Goal: Answer question/provide support

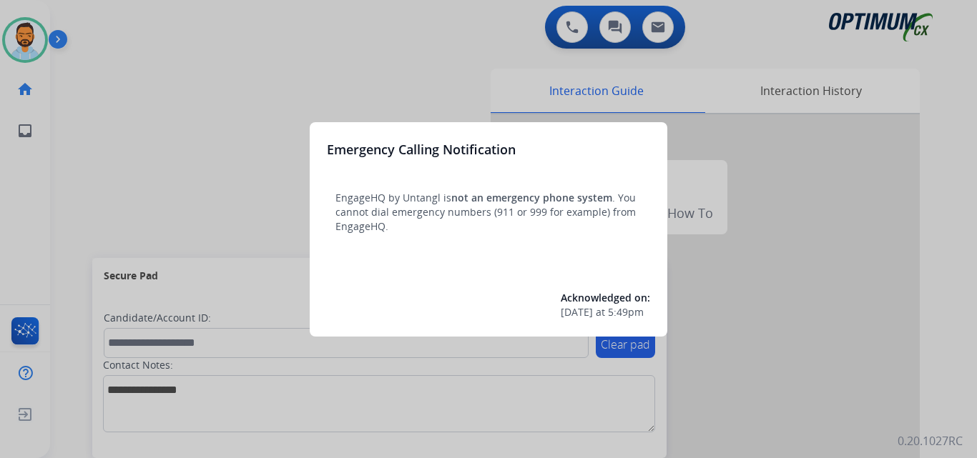
click at [161, 107] on div at bounding box center [488, 229] width 977 height 458
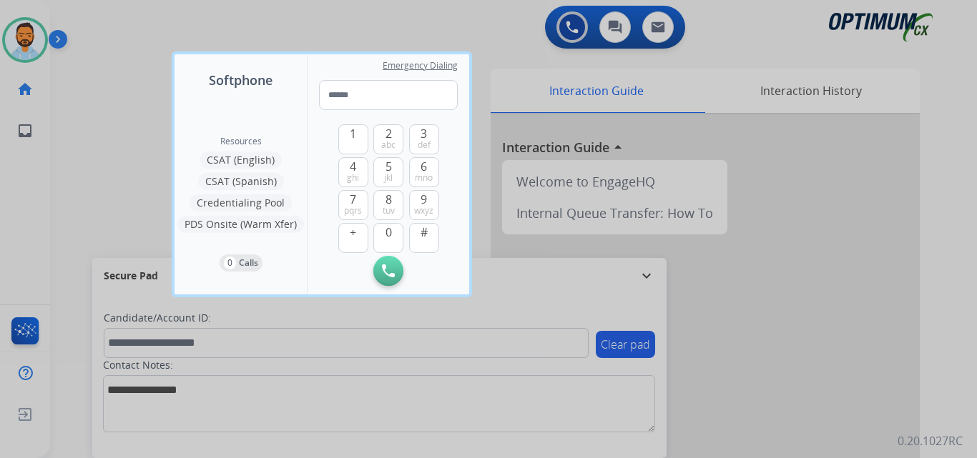
click at [131, 110] on div at bounding box center [488, 229] width 977 height 458
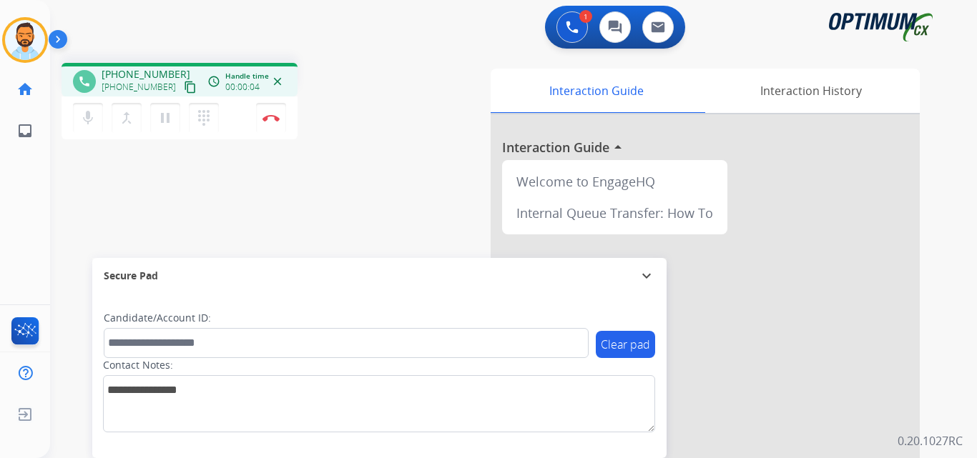
click at [184, 85] on mat-icon "content_copy" at bounding box center [190, 87] width 13 height 13
click at [266, 119] on img at bounding box center [270, 117] width 17 height 7
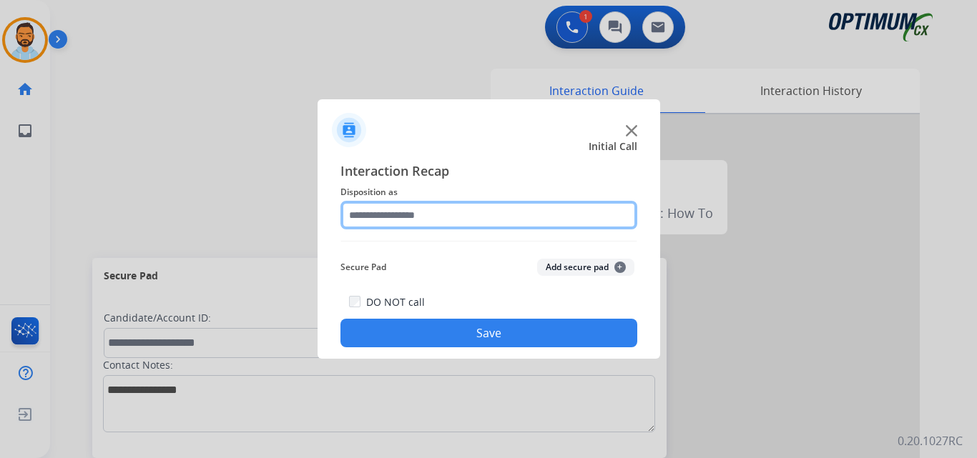
click at [467, 214] on input "text" at bounding box center [488, 215] width 297 height 29
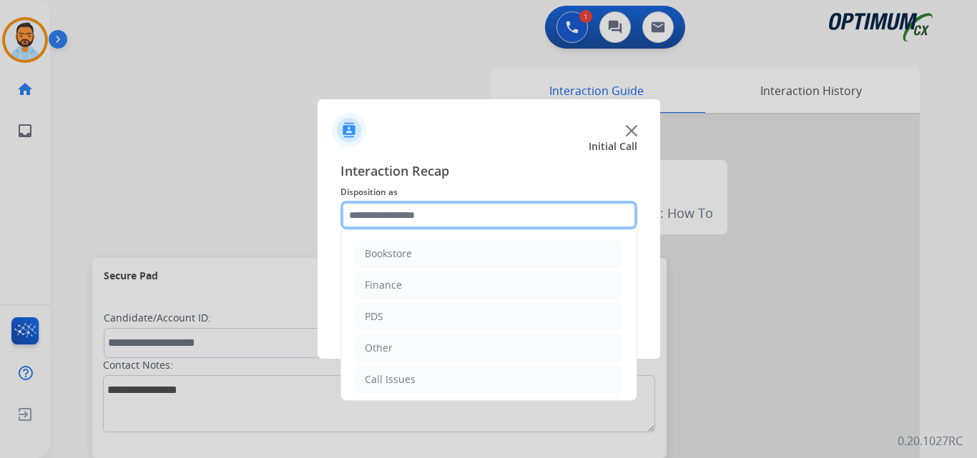
scroll to position [97, 0]
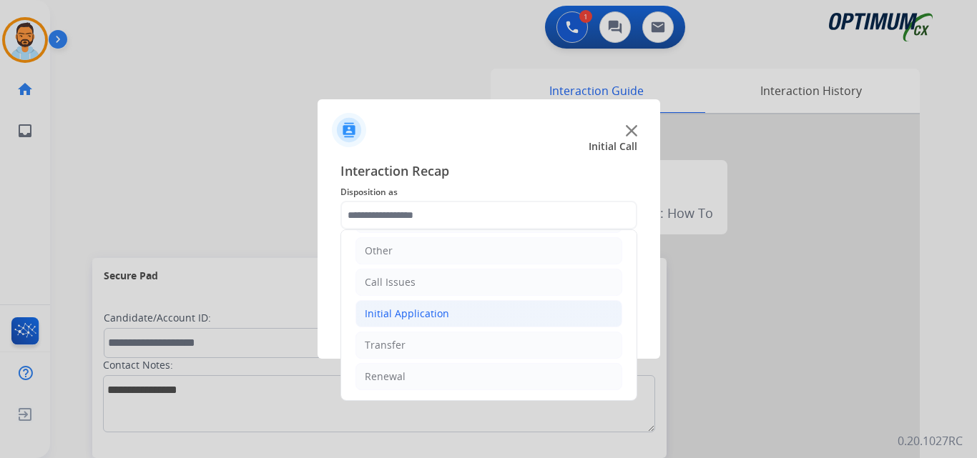
click at [444, 310] on div "Initial Application" at bounding box center [407, 314] width 84 height 14
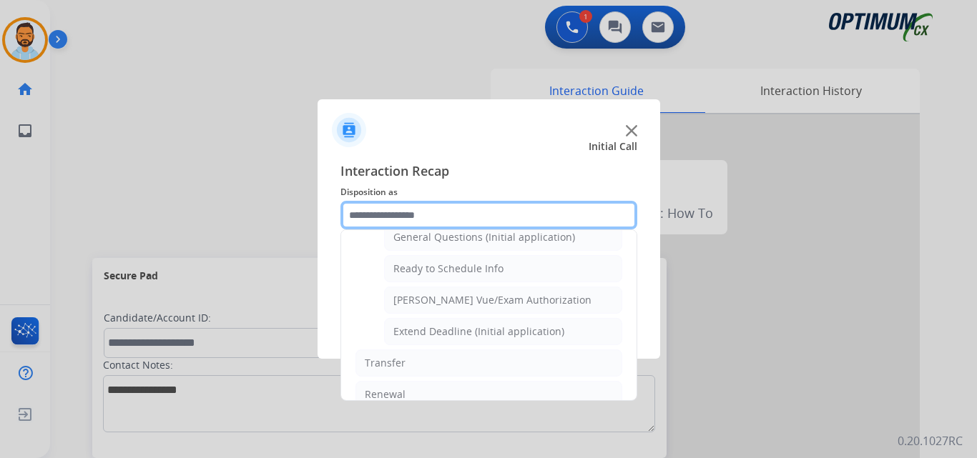
scroll to position [867, 0]
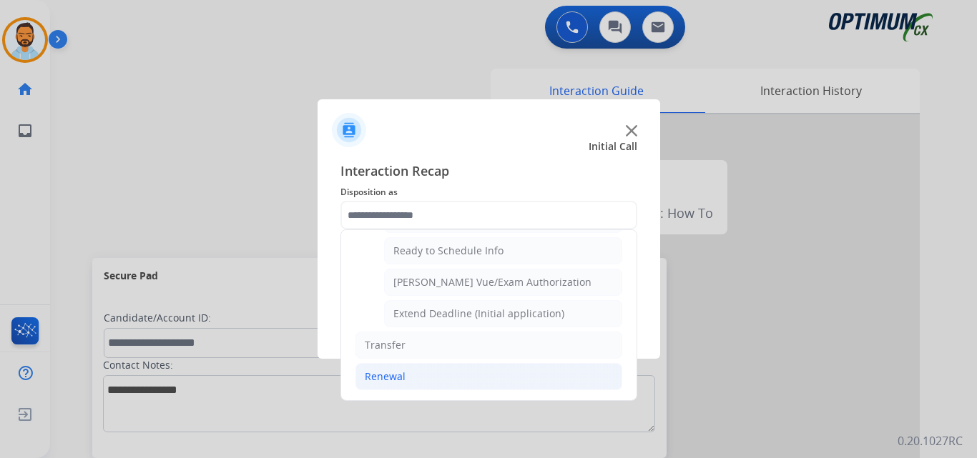
click at [403, 388] on li "Renewal" at bounding box center [488, 376] width 267 height 27
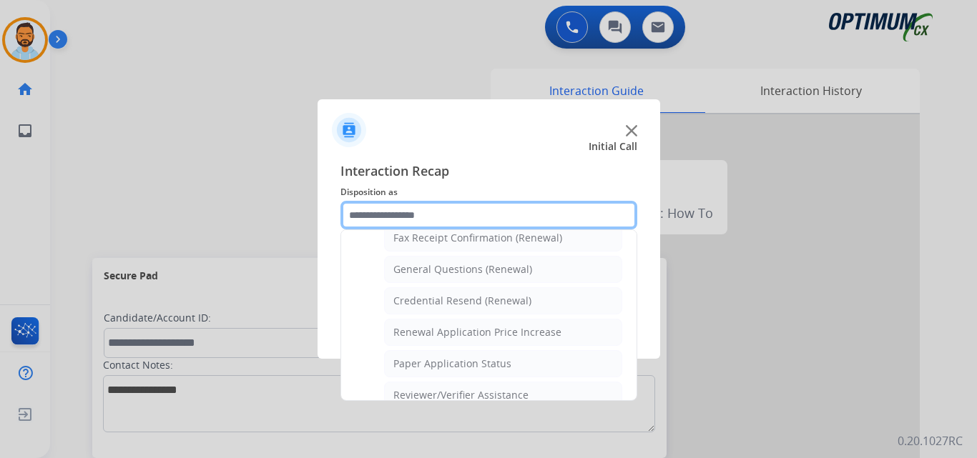
scroll to position [407, 0]
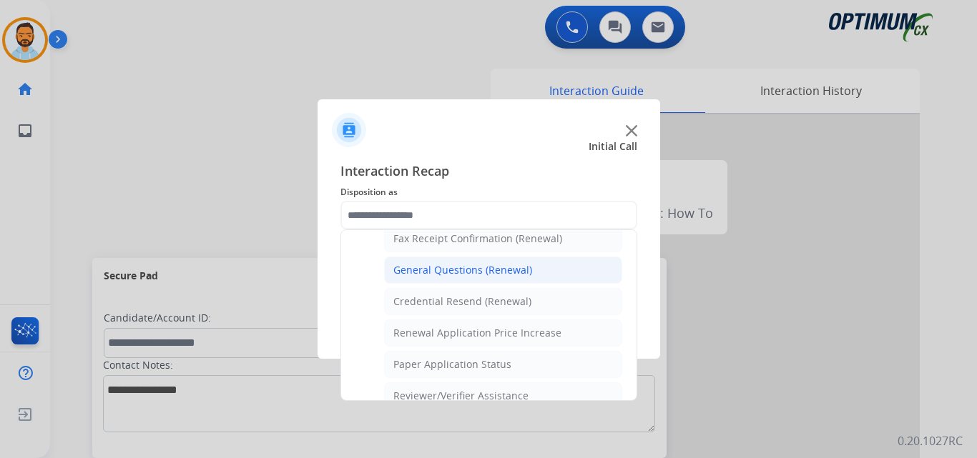
click at [466, 265] on div "General Questions (Renewal)" at bounding box center [462, 270] width 139 height 14
type input "**********"
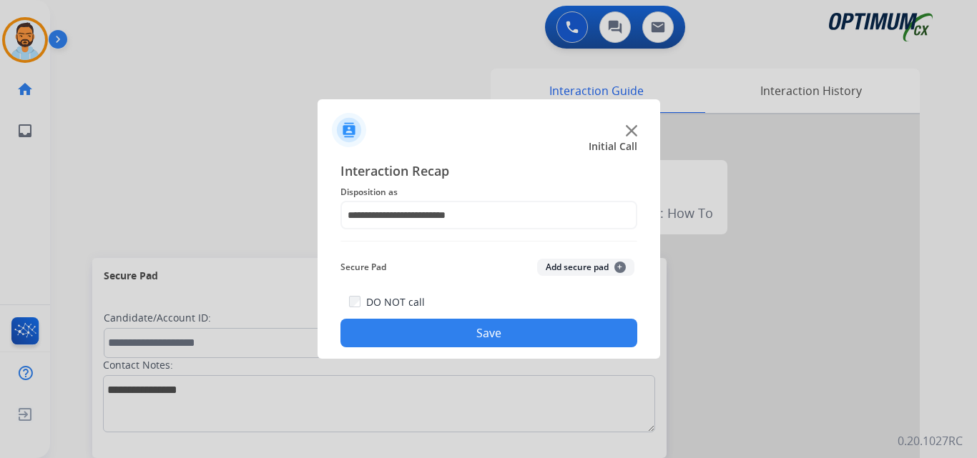
click at [451, 338] on button "Save" at bounding box center [488, 333] width 297 height 29
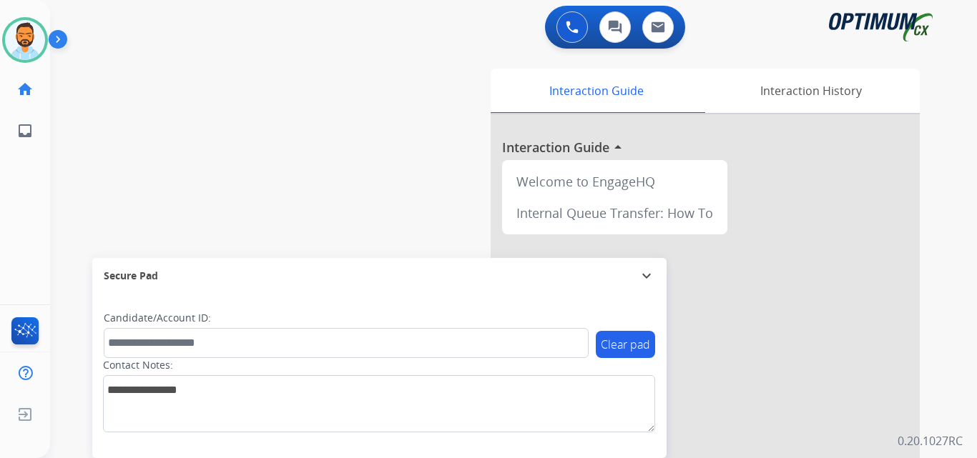
click at [239, 265] on div "Secure Pad" at bounding box center [379, 276] width 551 height 24
